Goal: Task Accomplishment & Management: Manage account settings

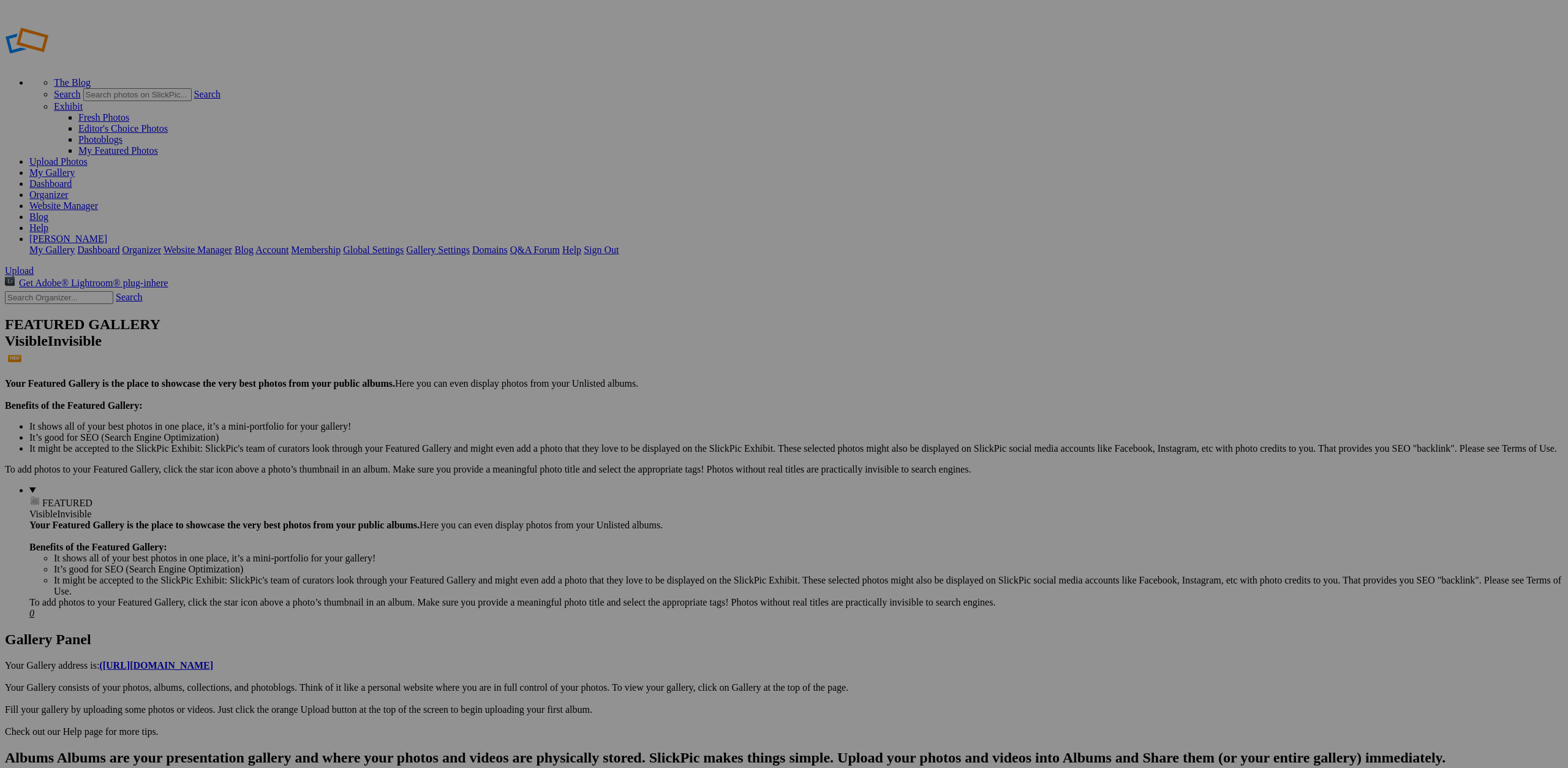
type input "Embellished Emblems"
click at [674, 445] on span "Create" at bounding box center [661, 450] width 26 height 11
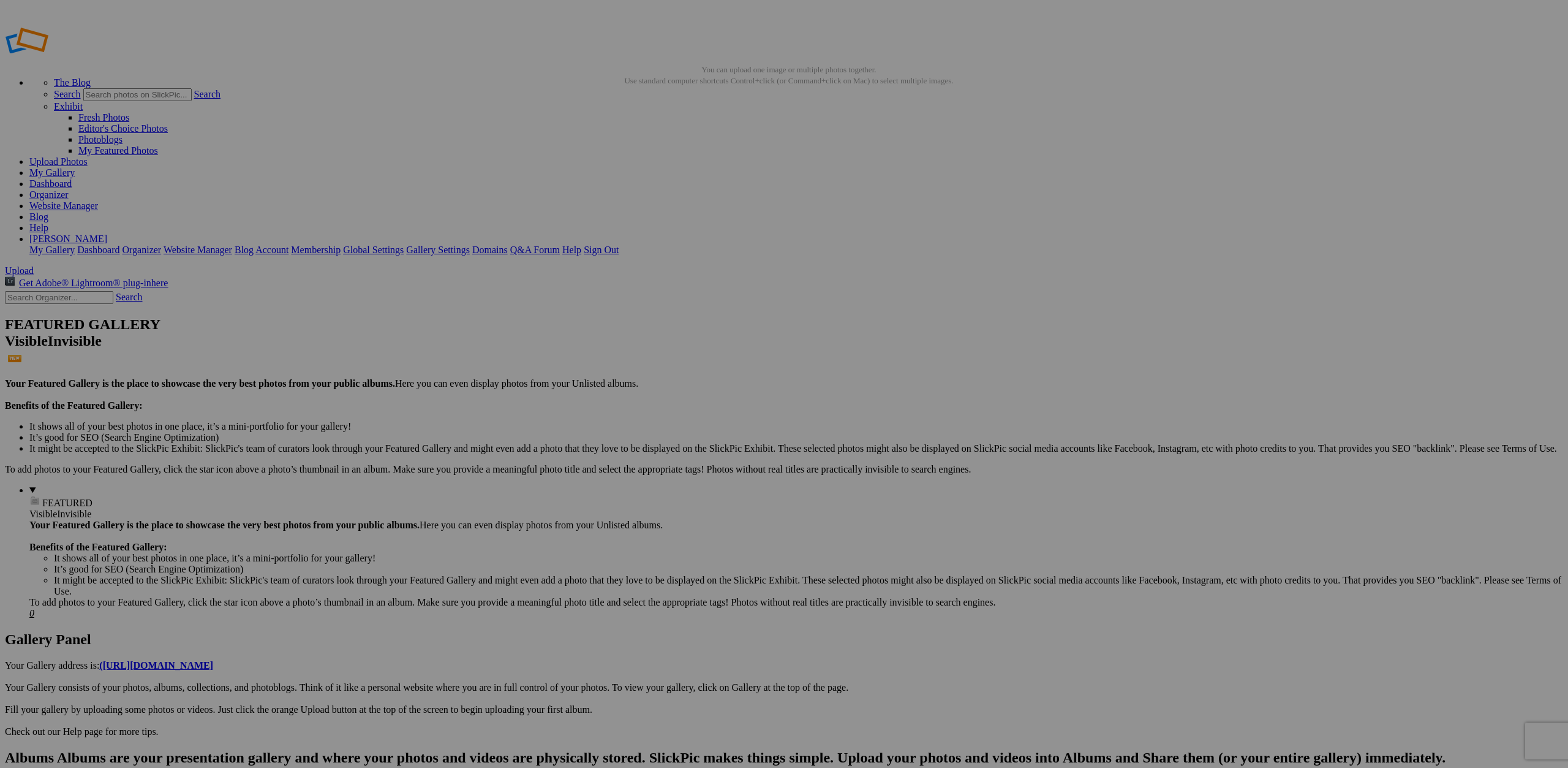
click at [98, 201] on link "Website Manager" at bounding box center [63, 206] width 68 height 11
